Goal: Task Accomplishment & Management: Use online tool/utility

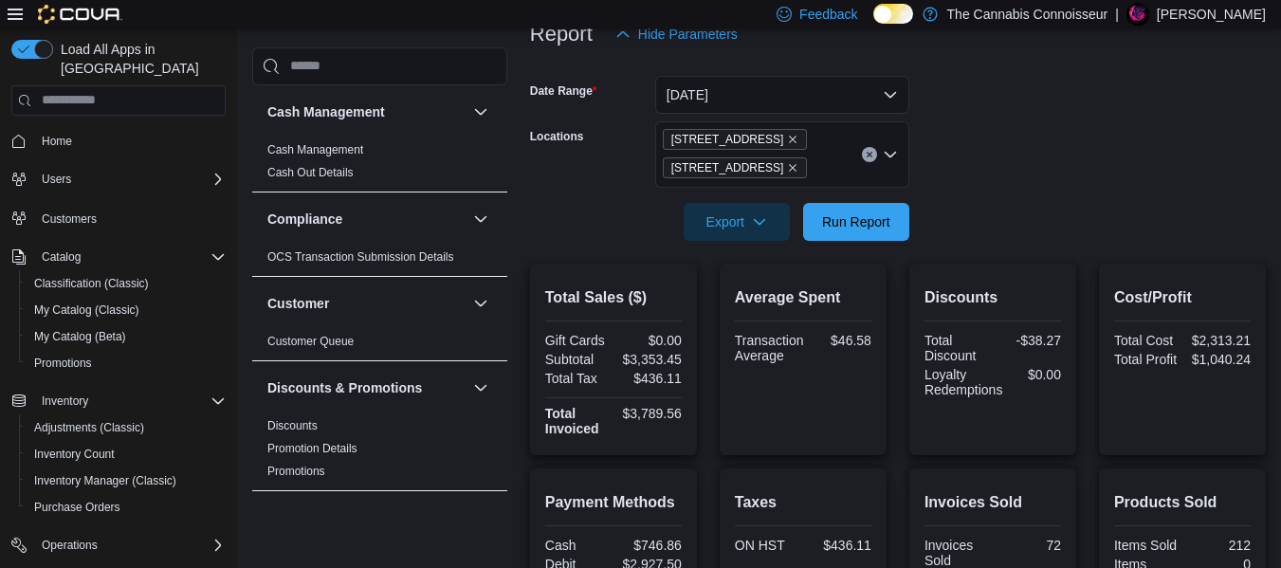
scroll to position [206, 0]
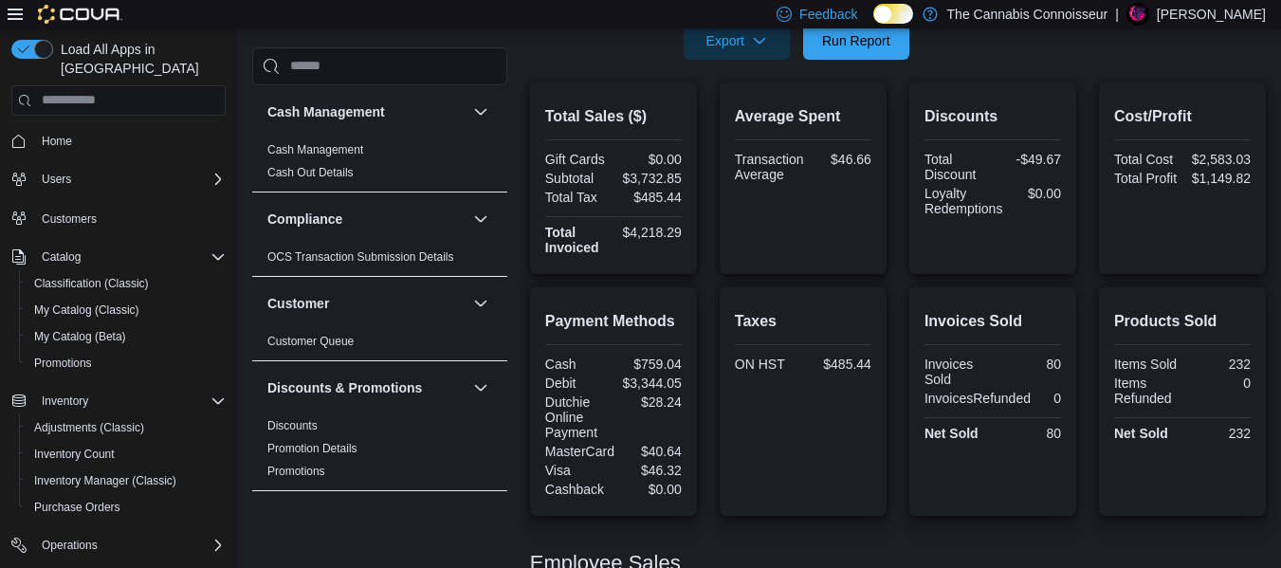
scroll to position [35, 0]
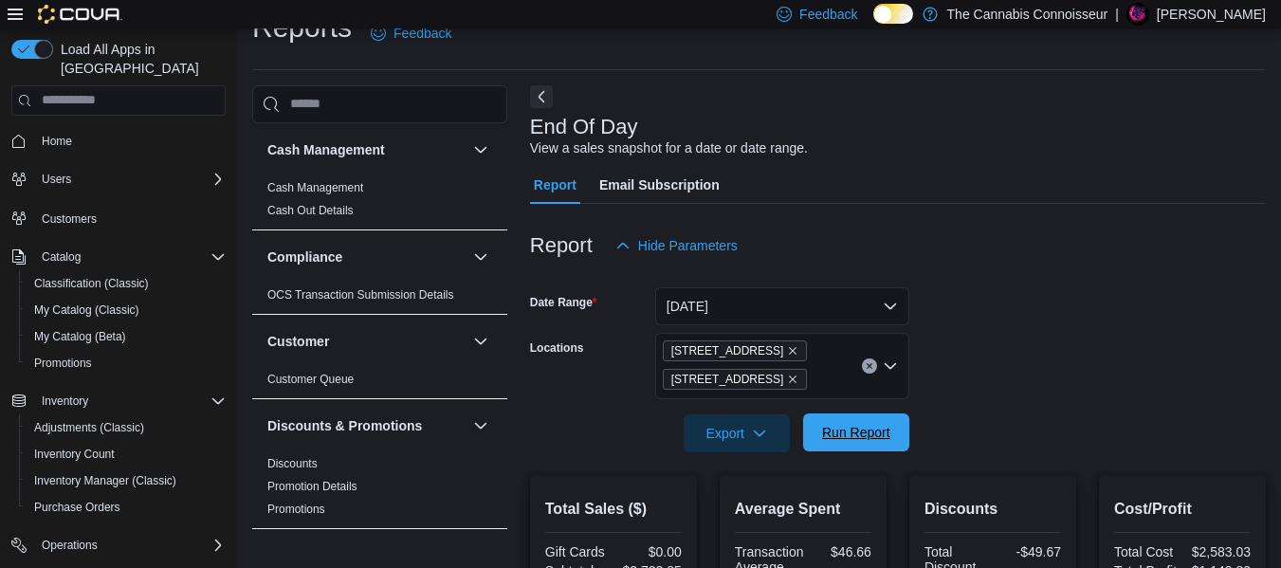
click at [866, 434] on span "Run Report" at bounding box center [856, 432] width 68 height 19
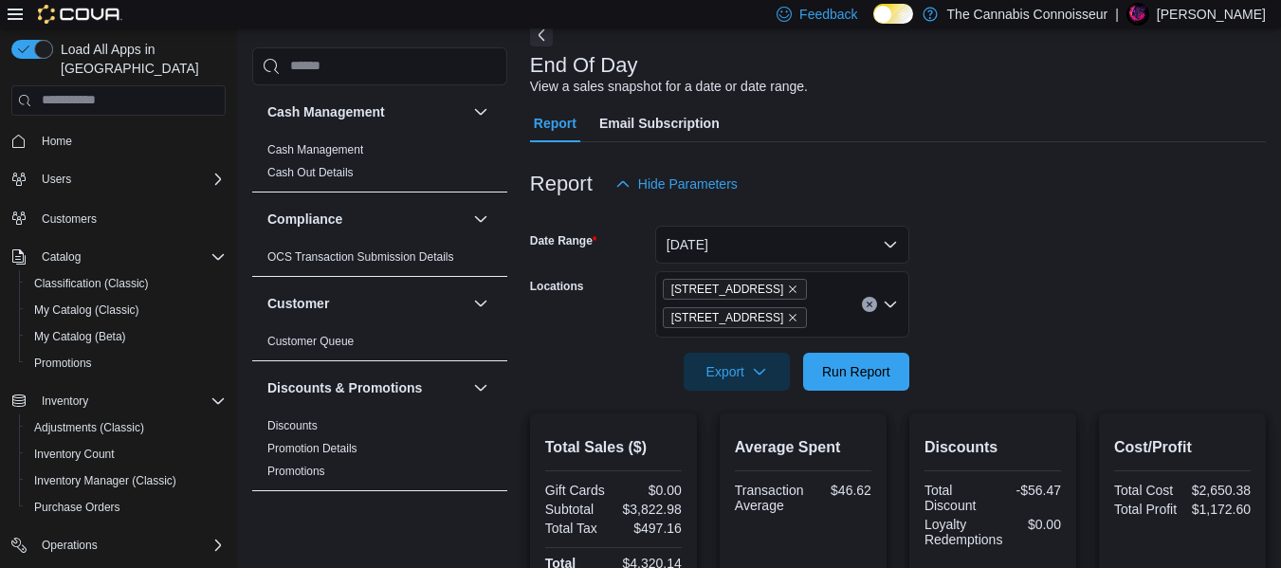
scroll to position [95, 0]
